Goal: Task Accomplishment & Management: Use online tool/utility

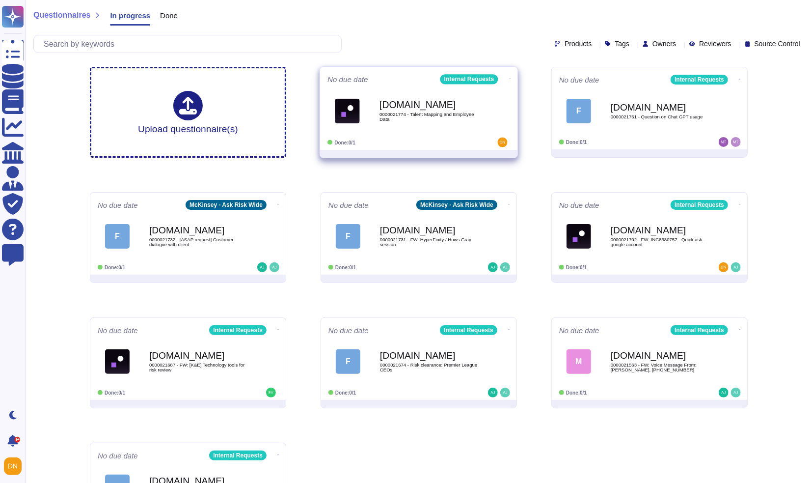
click at [415, 100] on b "[DOMAIN_NAME]" at bounding box center [429, 104] width 99 height 9
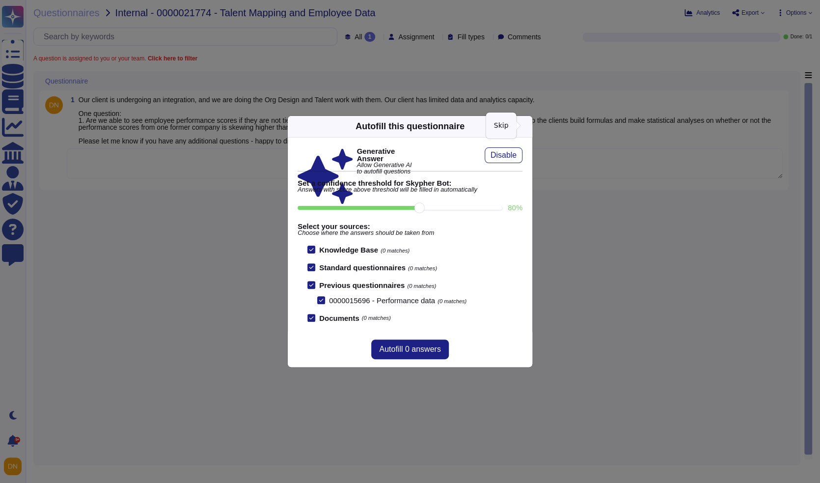
click at [542, 173] on icon at bounding box center [620, 251] width 157 height 157
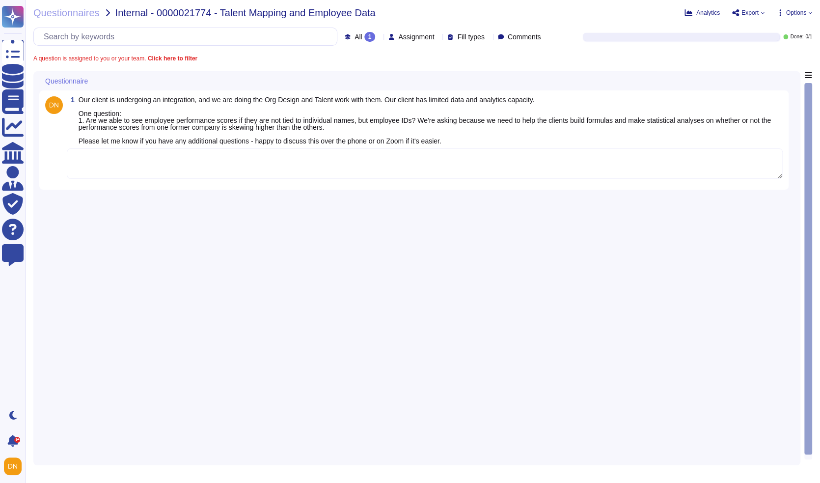
click at [506, 167] on textarea at bounding box center [425, 163] width 716 height 30
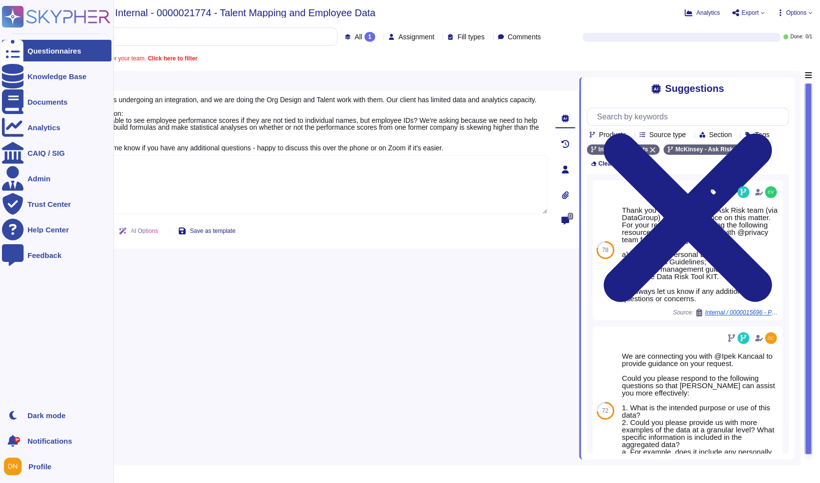
click at [12, 47] on icon at bounding box center [13, 50] width 22 height 29
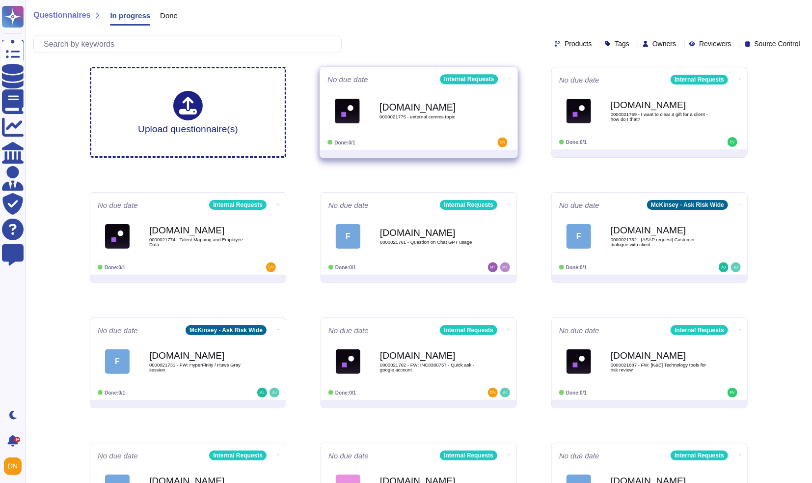
click at [422, 95] on div "Force.com 0000021775 - external comms topic" at bounding box center [429, 111] width 99 height 40
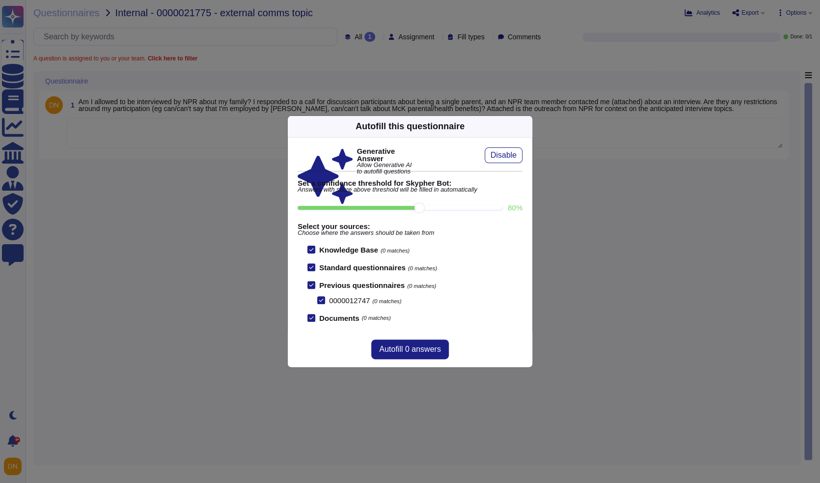
click at [526, 126] on icon at bounding box center [526, 126] width 0 height 0
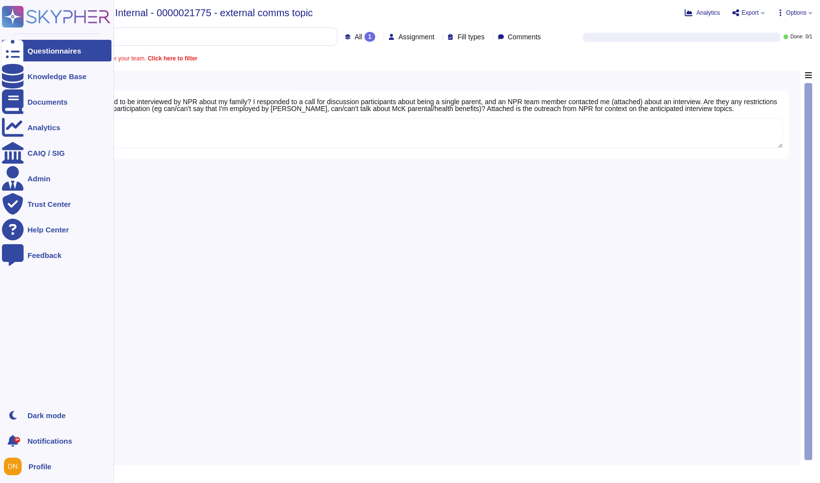
click at [18, 50] on div at bounding box center [13, 51] width 22 height 22
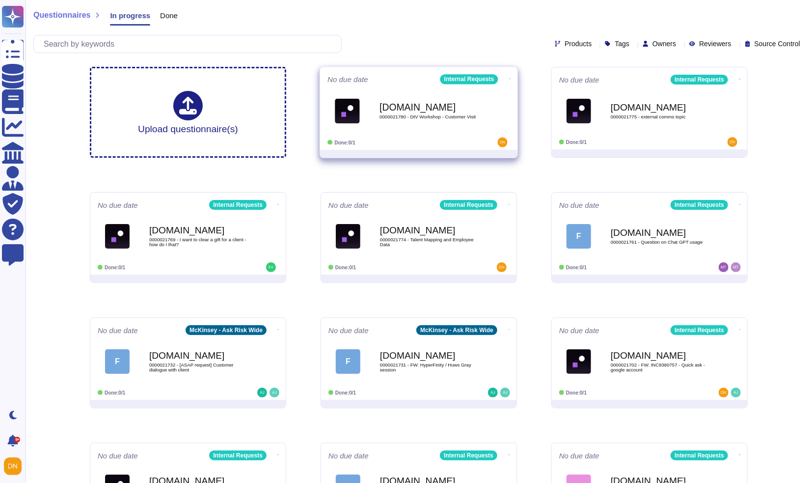
click at [383, 96] on div "Force.com 0000021780 - DtV Workshop - Customer Visit" at bounding box center [429, 111] width 99 height 40
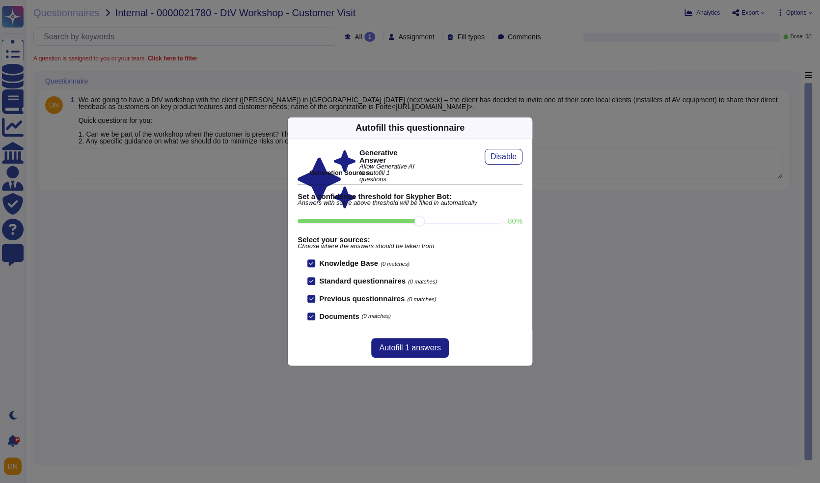
click at [526, 128] on icon at bounding box center [526, 128] width 0 height 0
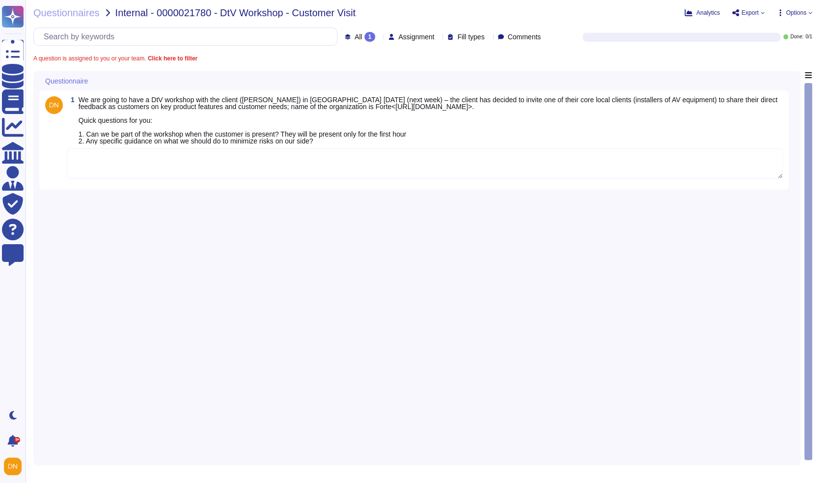
click at [535, 175] on textarea at bounding box center [425, 163] width 716 height 30
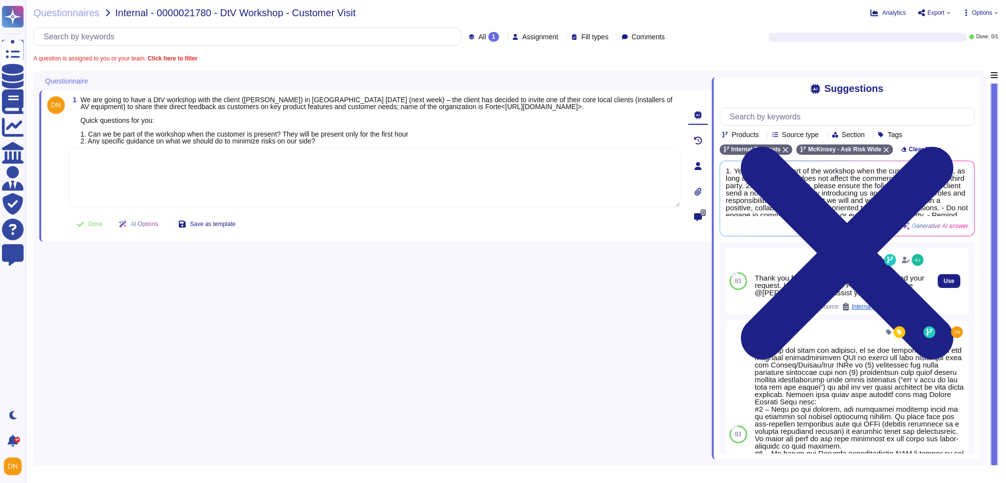
click at [756, 277] on div "Thank you for your patience while we reviewed your request. I am looping in our…" at bounding box center [840, 285] width 170 height 22
